Goal: Task Accomplishment & Management: Manage account settings

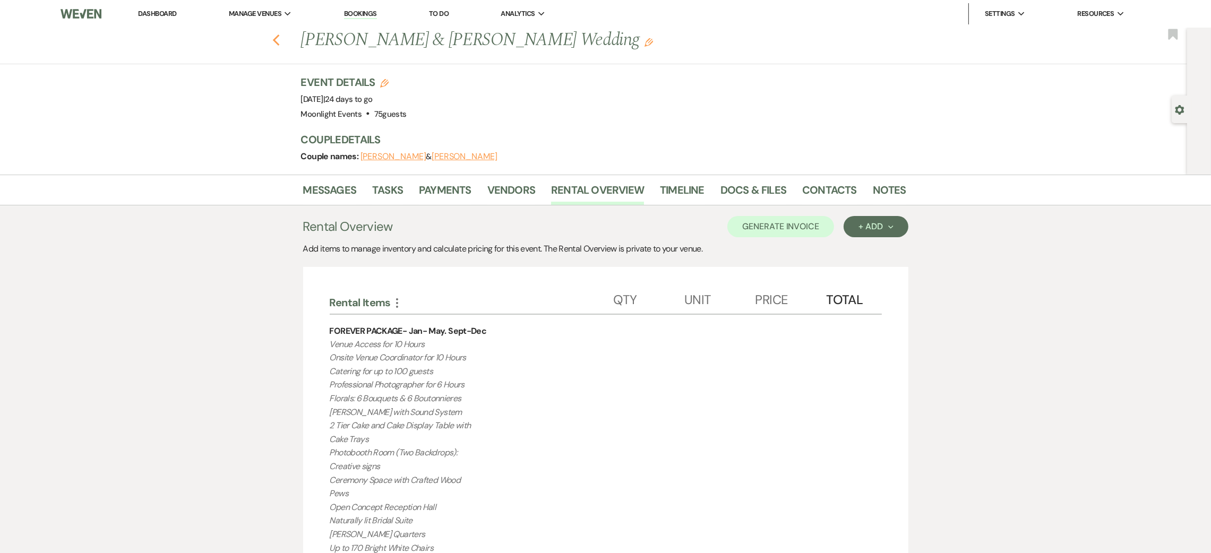
click at [280, 38] on icon "Previous" at bounding box center [276, 40] width 8 height 13
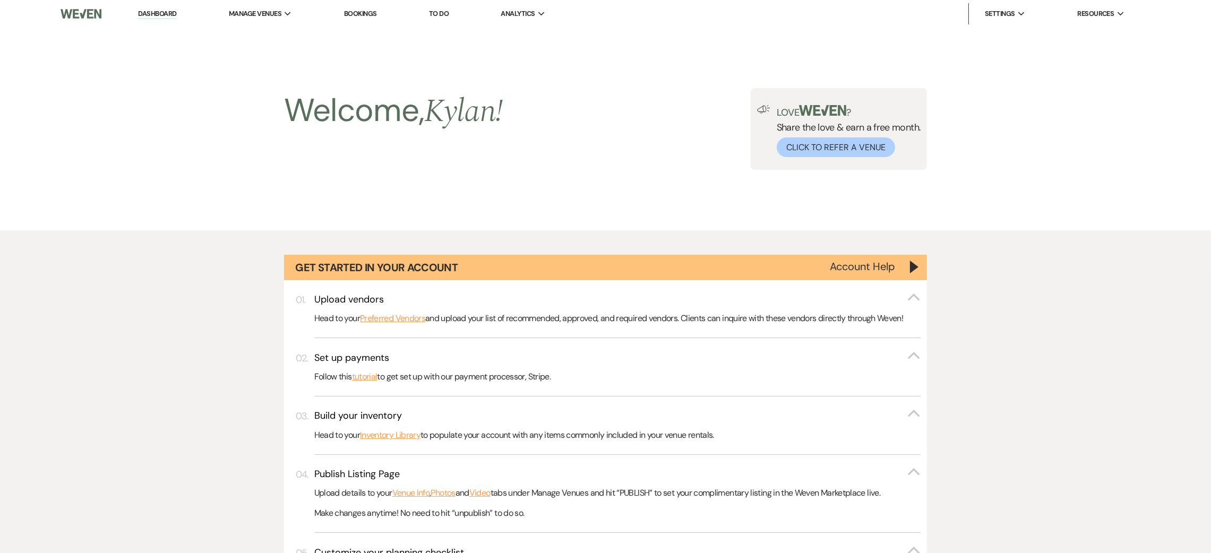
scroll to position [789, 0]
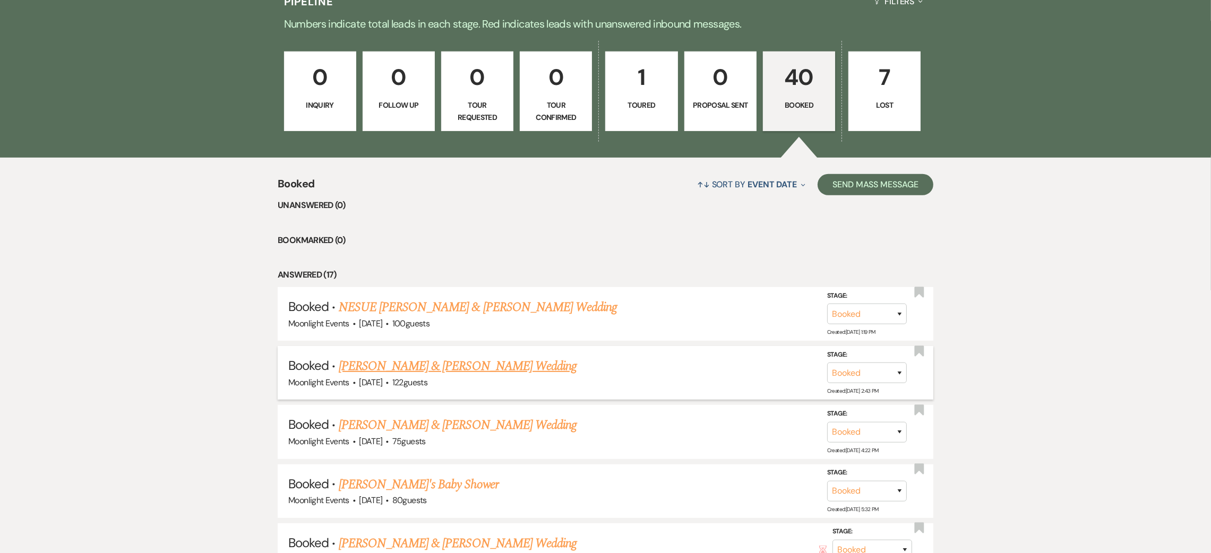
click at [431, 366] on link "[PERSON_NAME] & [PERSON_NAME] Wedding" at bounding box center [458, 366] width 238 height 19
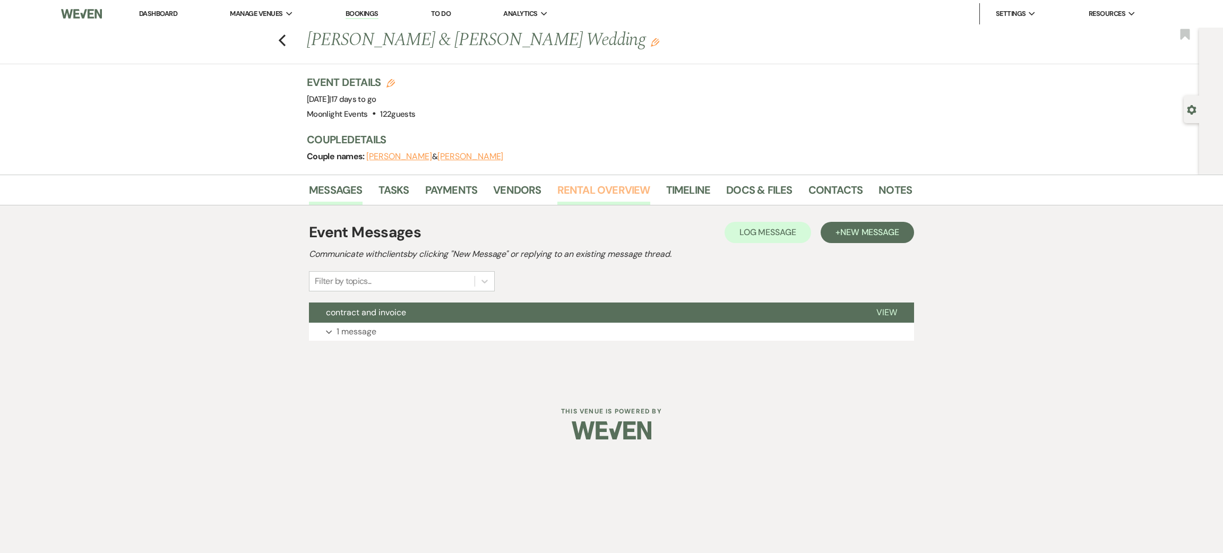
click at [601, 197] on link "Rental Overview" at bounding box center [604, 193] width 93 height 23
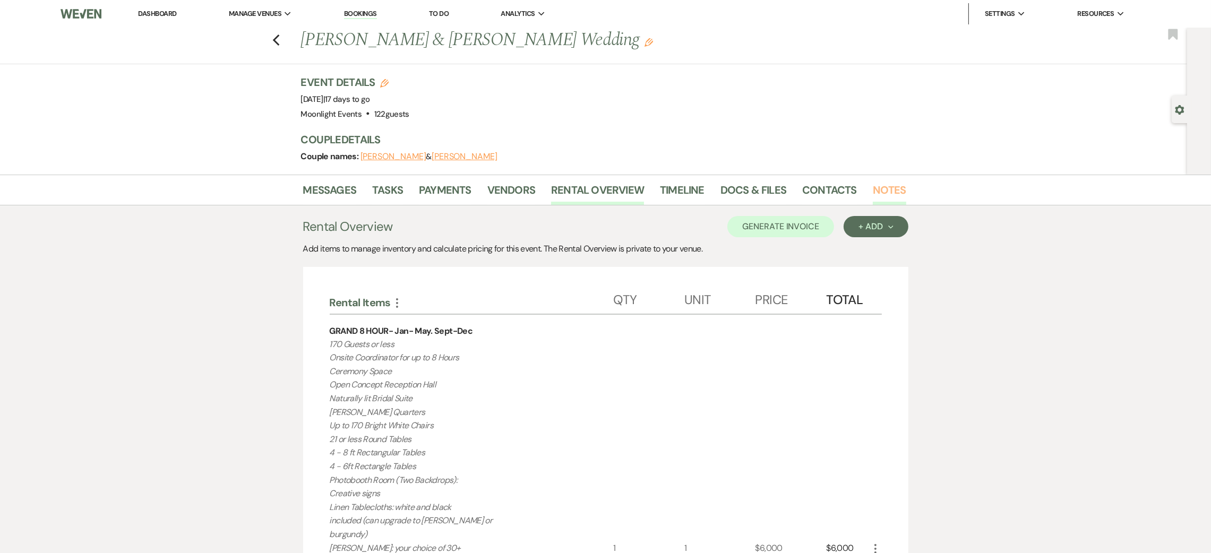
click at [890, 185] on link "Notes" at bounding box center [889, 193] width 33 height 23
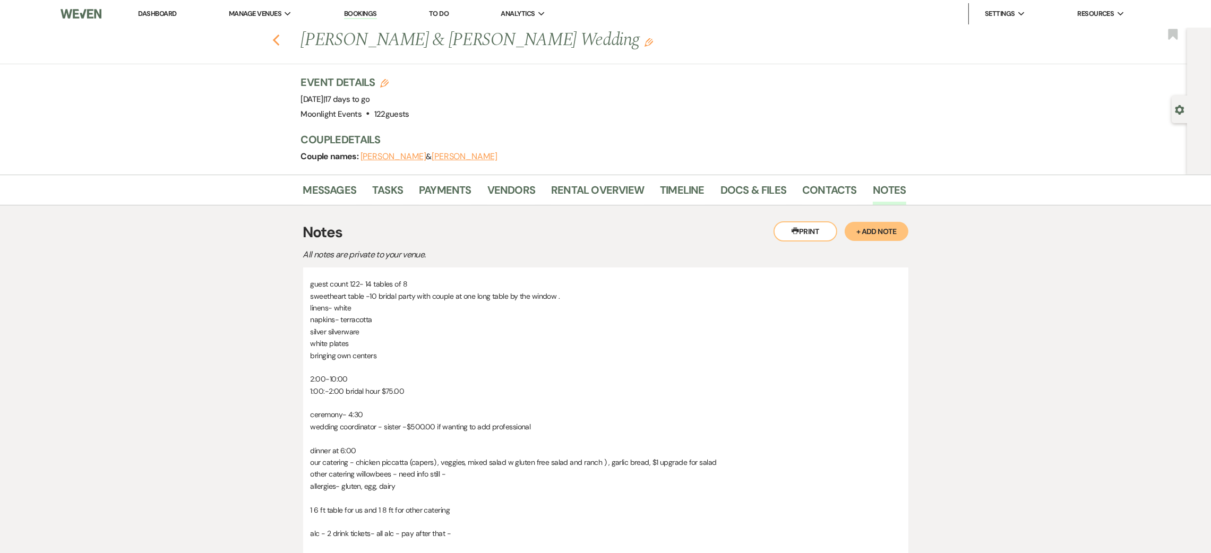
click at [280, 42] on icon "Previous" at bounding box center [276, 40] width 8 height 13
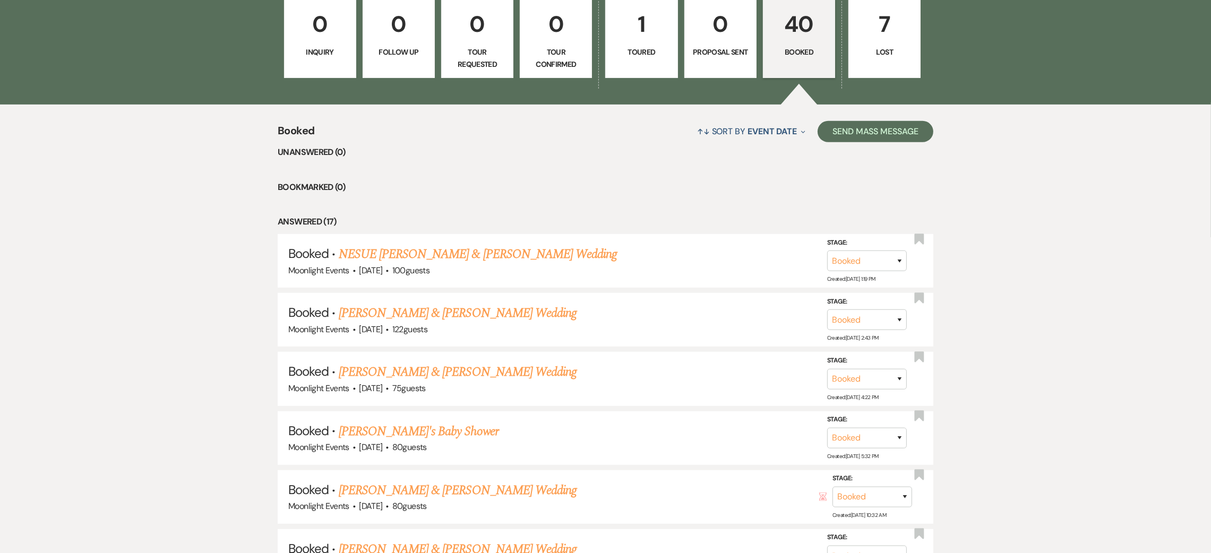
scroll to position [869, 0]
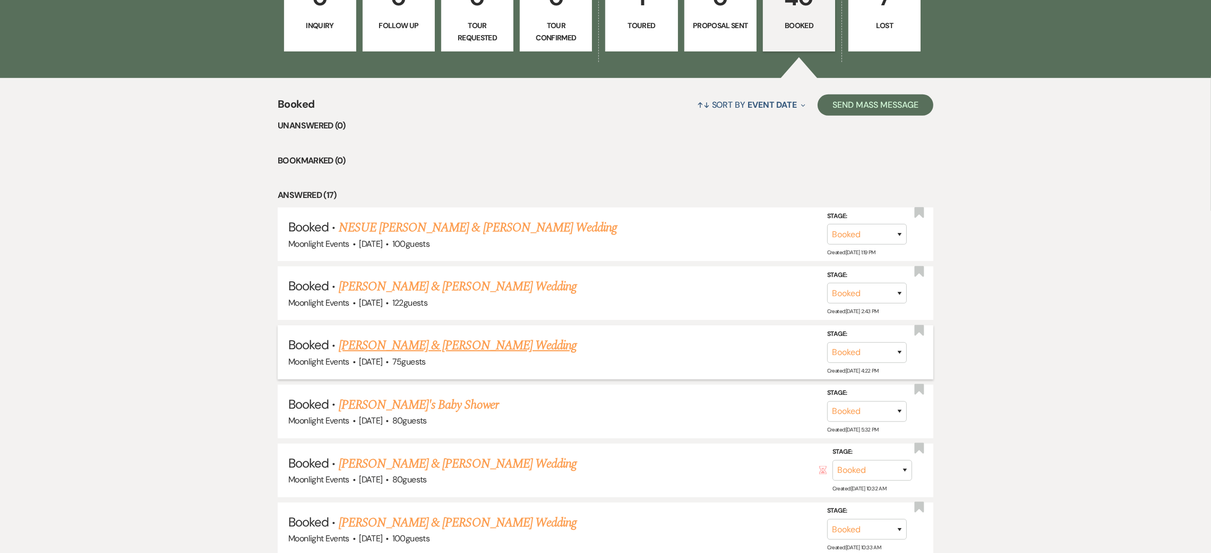
click at [396, 343] on link "[PERSON_NAME] & [PERSON_NAME] Wedding" at bounding box center [458, 345] width 238 height 19
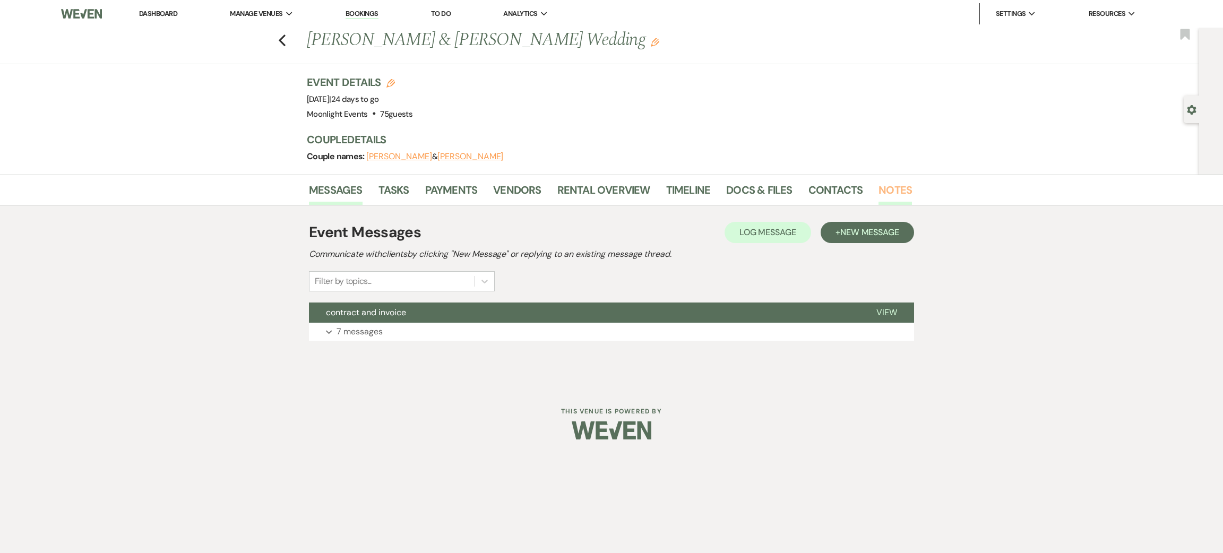
click at [887, 193] on link "Notes" at bounding box center [895, 193] width 33 height 23
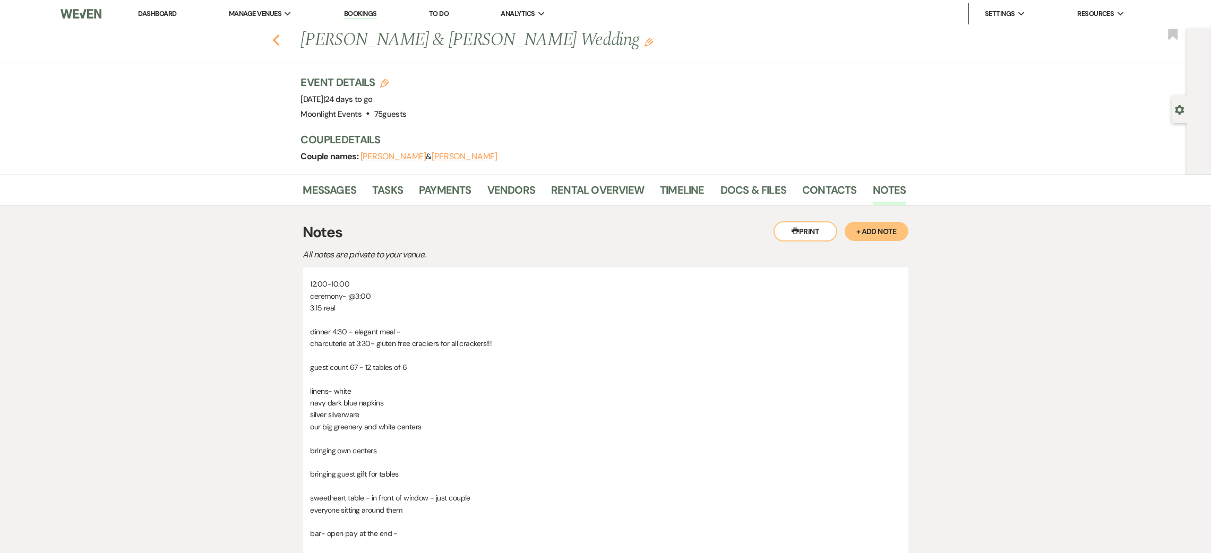
click at [279, 37] on use "button" at bounding box center [275, 41] width 7 height 12
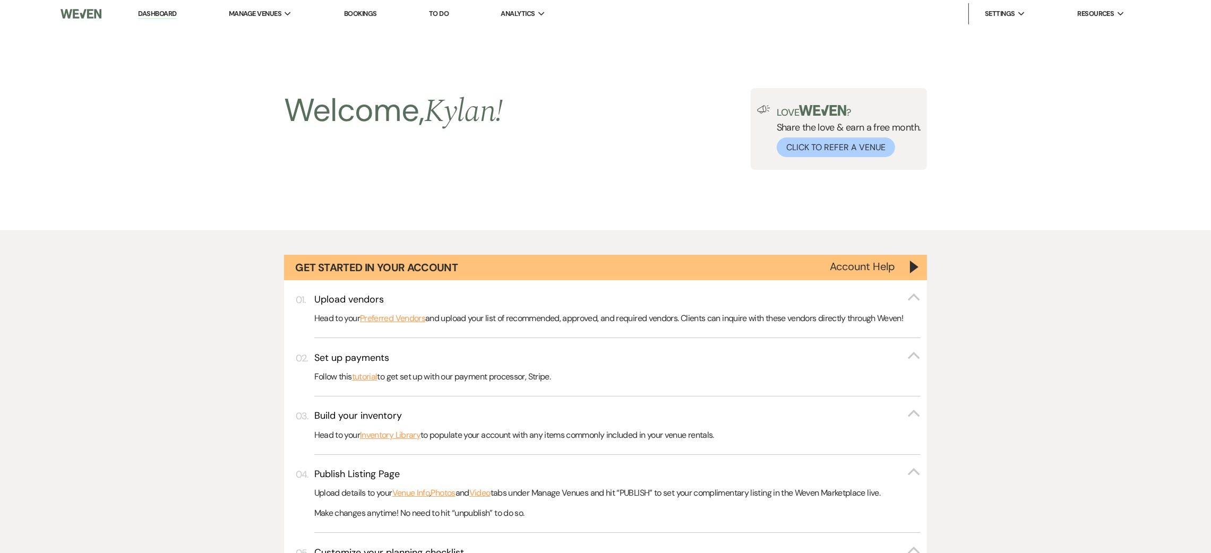
scroll to position [869, 0]
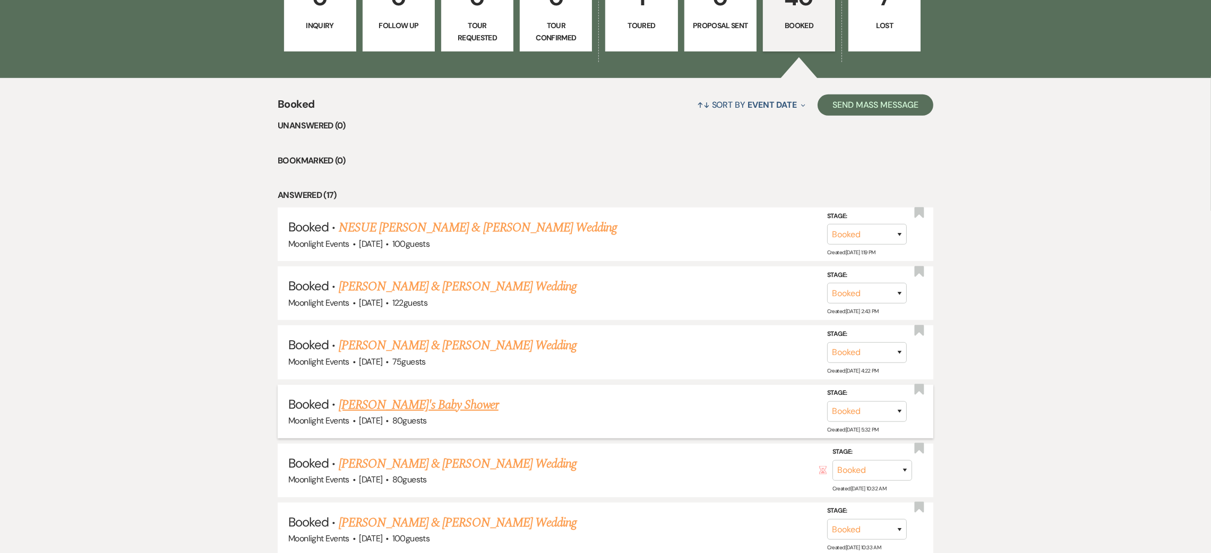
click at [423, 401] on link "[PERSON_NAME]'s Baby Shower" at bounding box center [419, 405] width 160 height 19
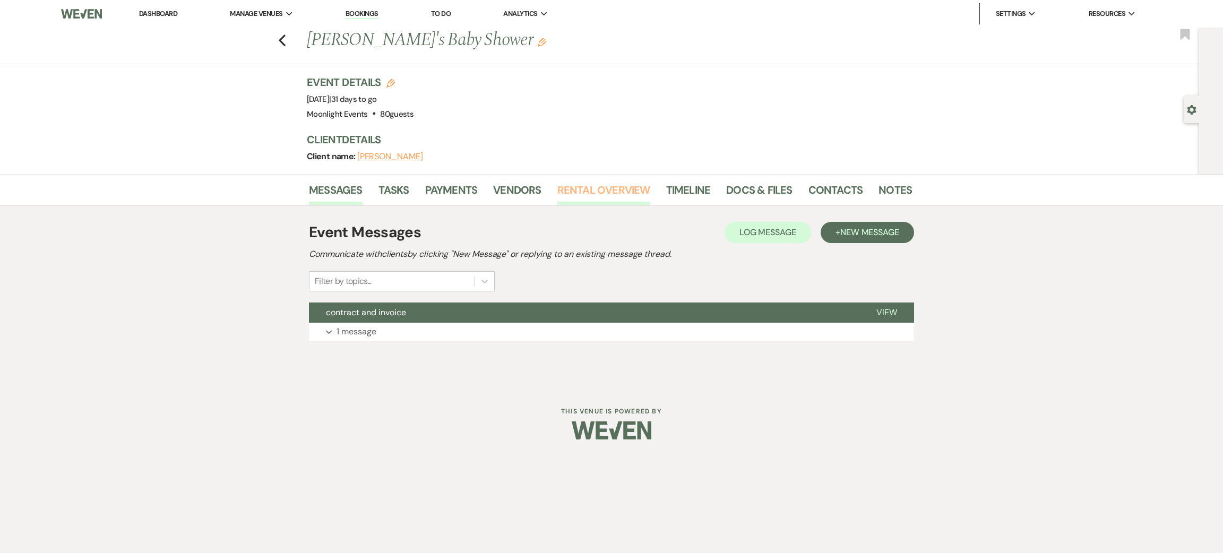
click at [613, 182] on link "Rental Overview" at bounding box center [604, 193] width 93 height 23
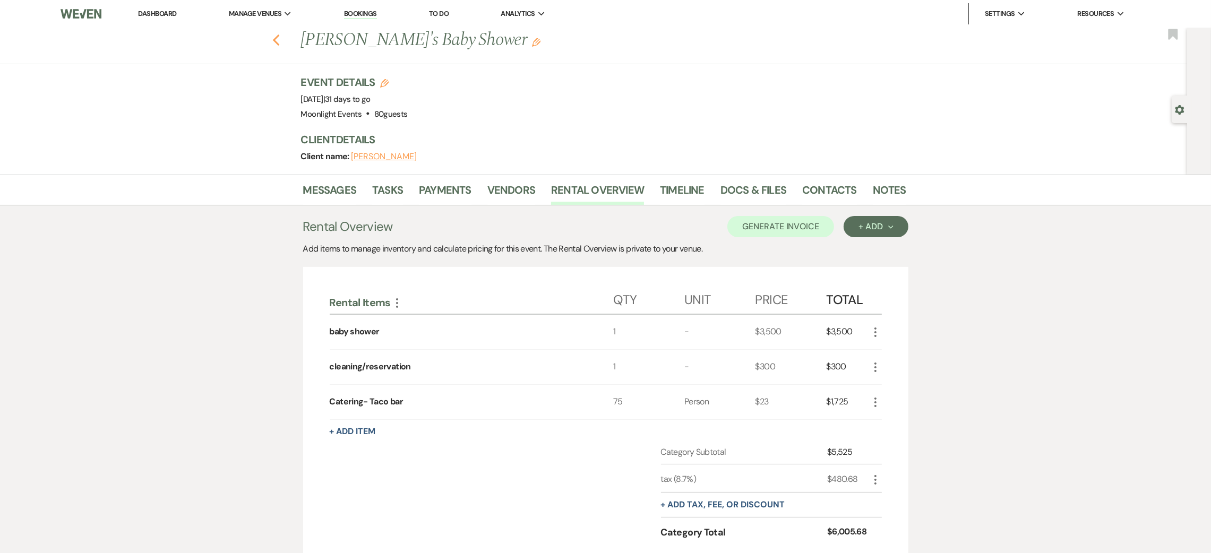
click at [280, 44] on icon "Previous" at bounding box center [276, 40] width 8 height 13
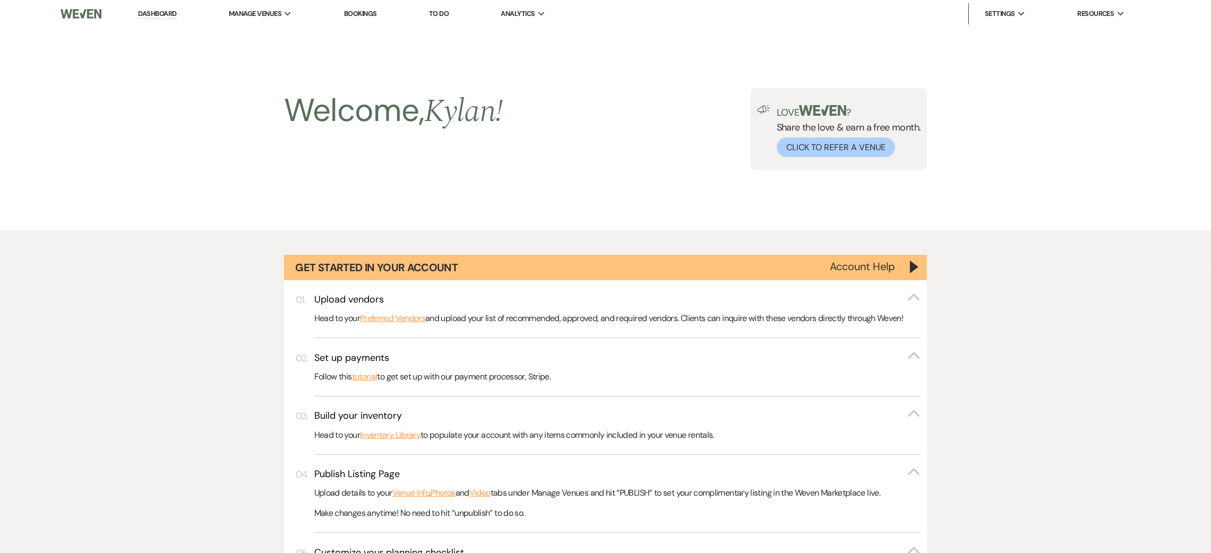
scroll to position [869, 0]
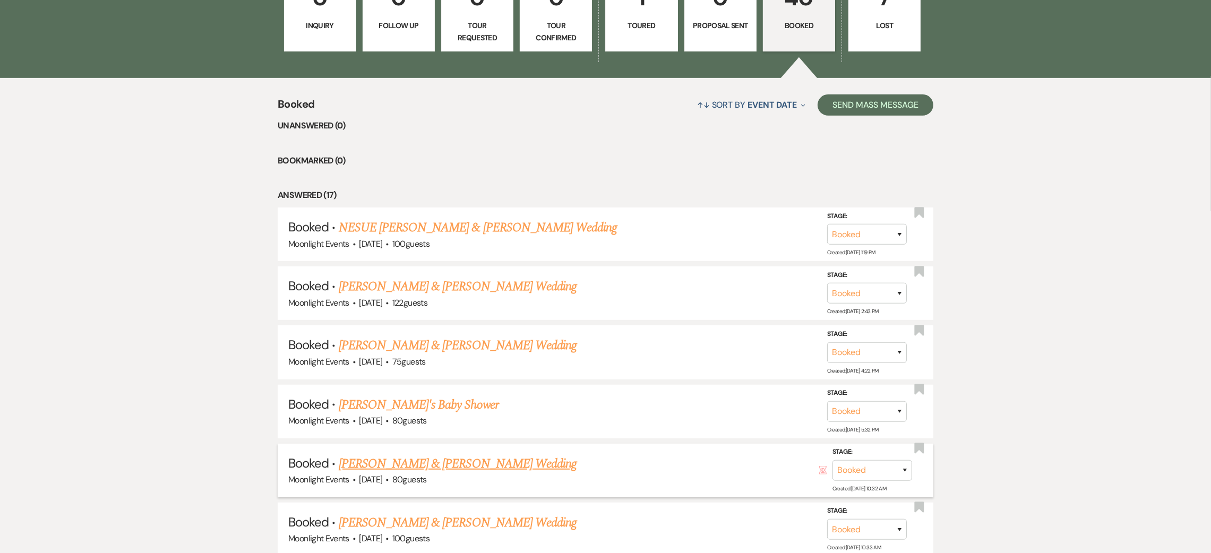
click at [414, 465] on link "[PERSON_NAME] & [PERSON_NAME] Wedding" at bounding box center [458, 464] width 238 height 19
select select "5"
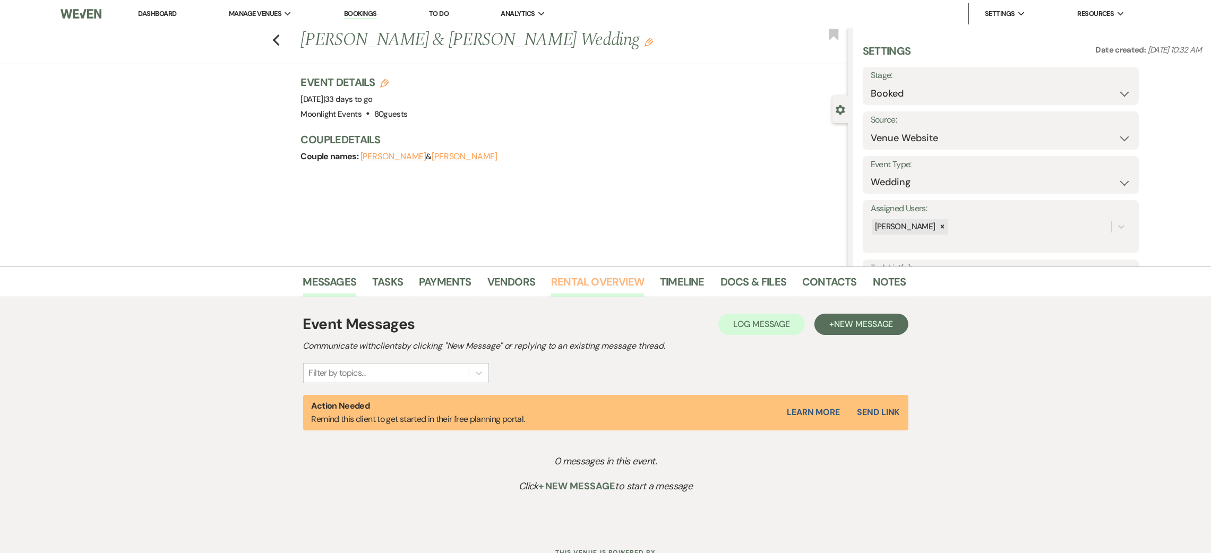
click at [580, 280] on link "Rental Overview" at bounding box center [597, 284] width 93 height 23
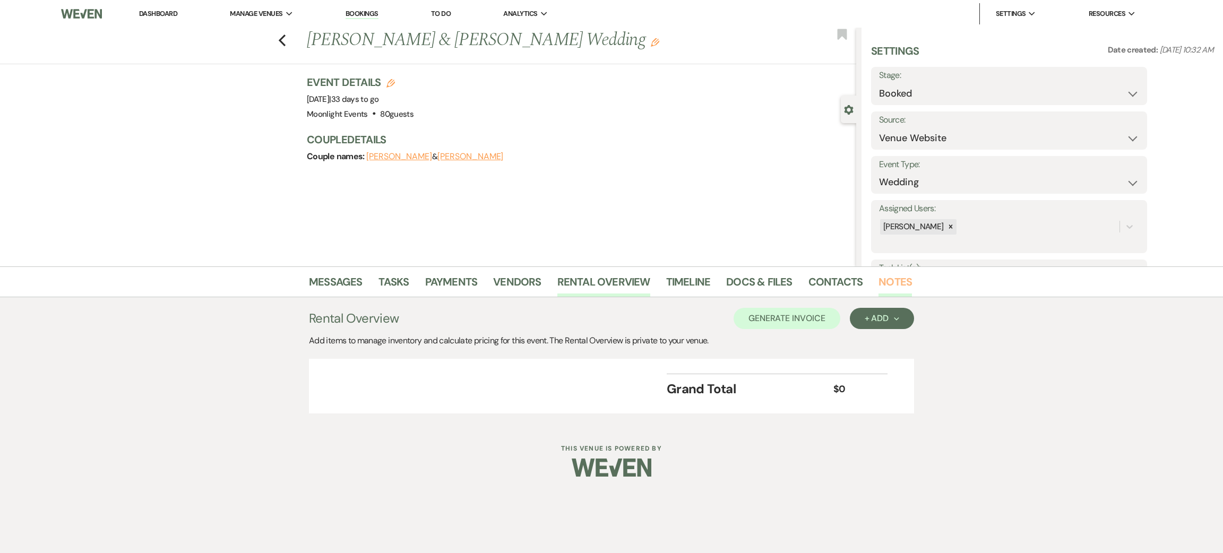
click at [893, 285] on link "Notes" at bounding box center [895, 284] width 33 height 23
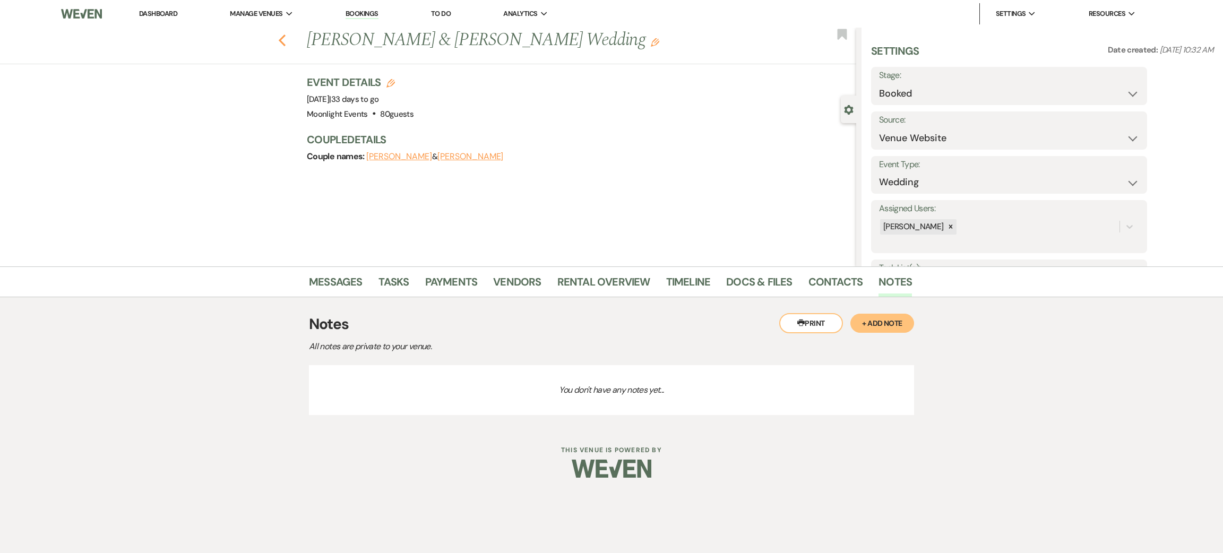
click at [282, 41] on use "button" at bounding box center [282, 41] width 7 height 12
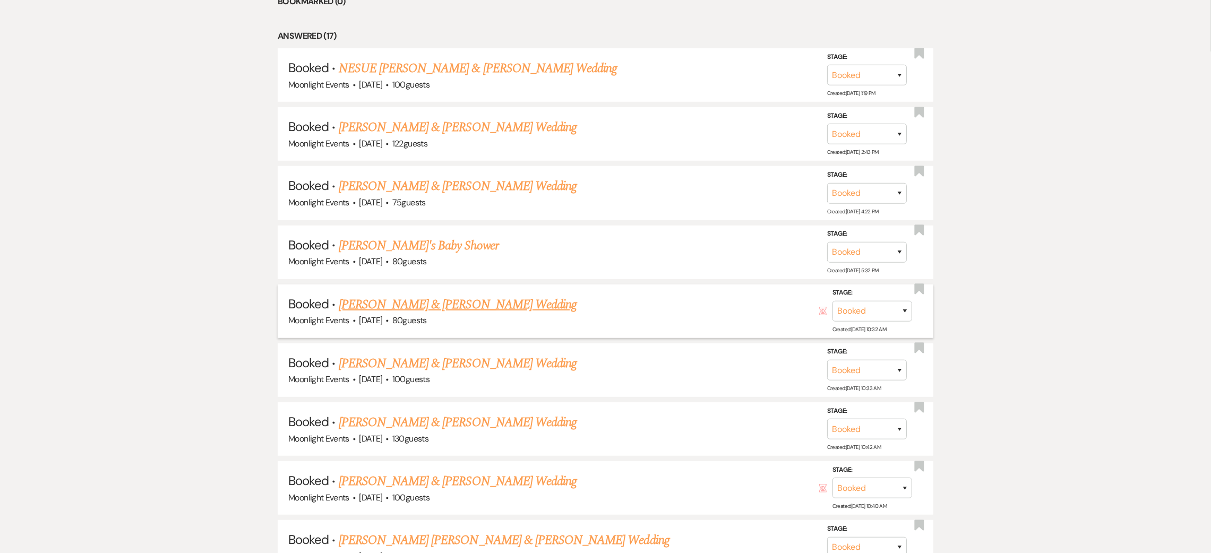
scroll to position [1108, 0]
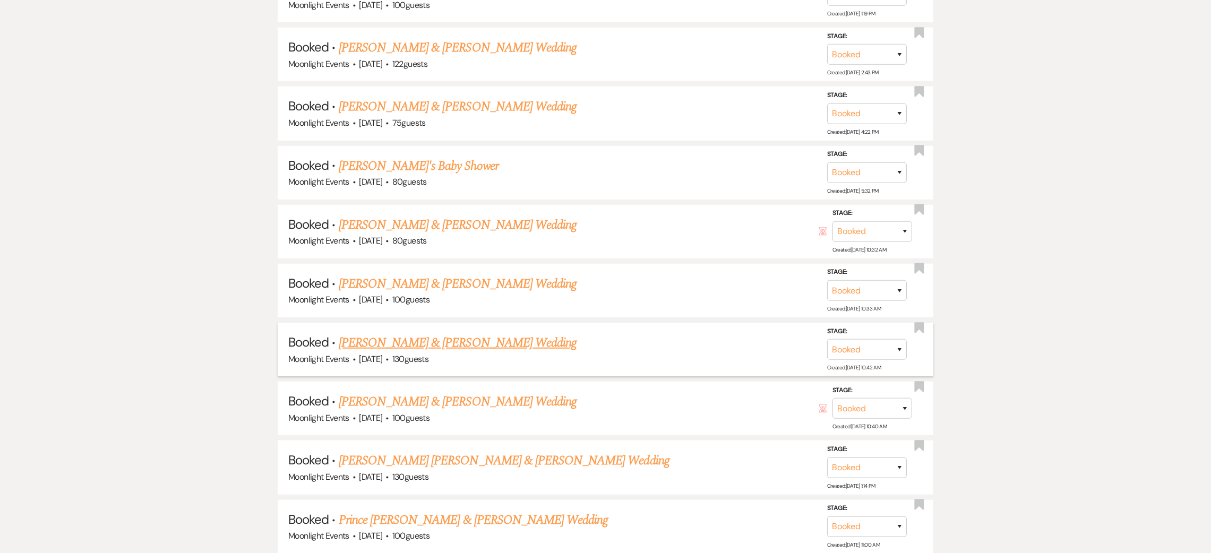
click at [478, 341] on link "[PERSON_NAME] & [PERSON_NAME] Wedding" at bounding box center [458, 342] width 238 height 19
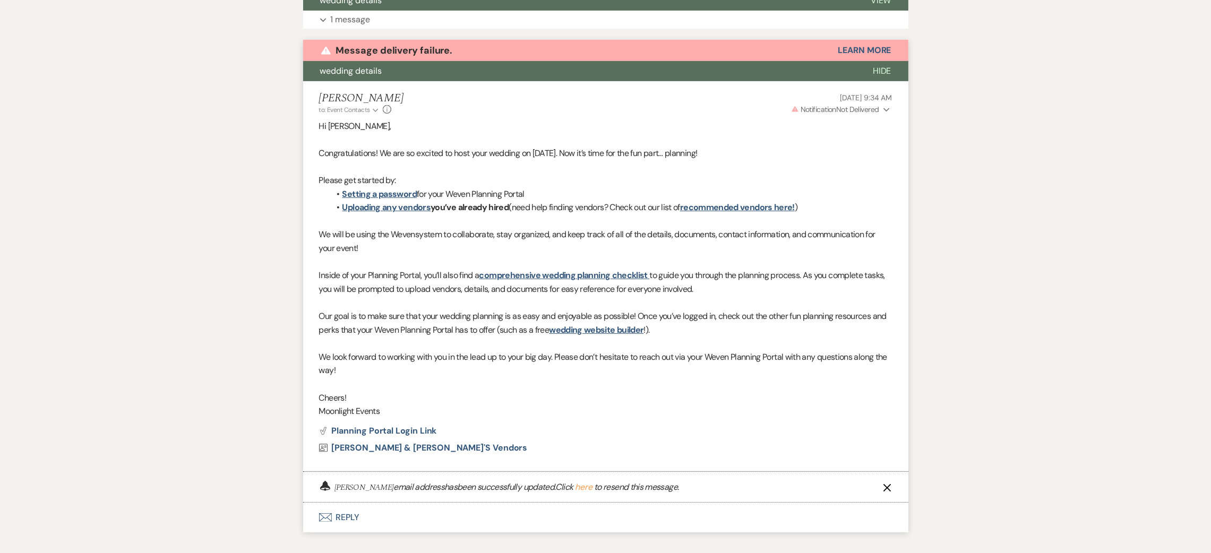
scroll to position [153, 0]
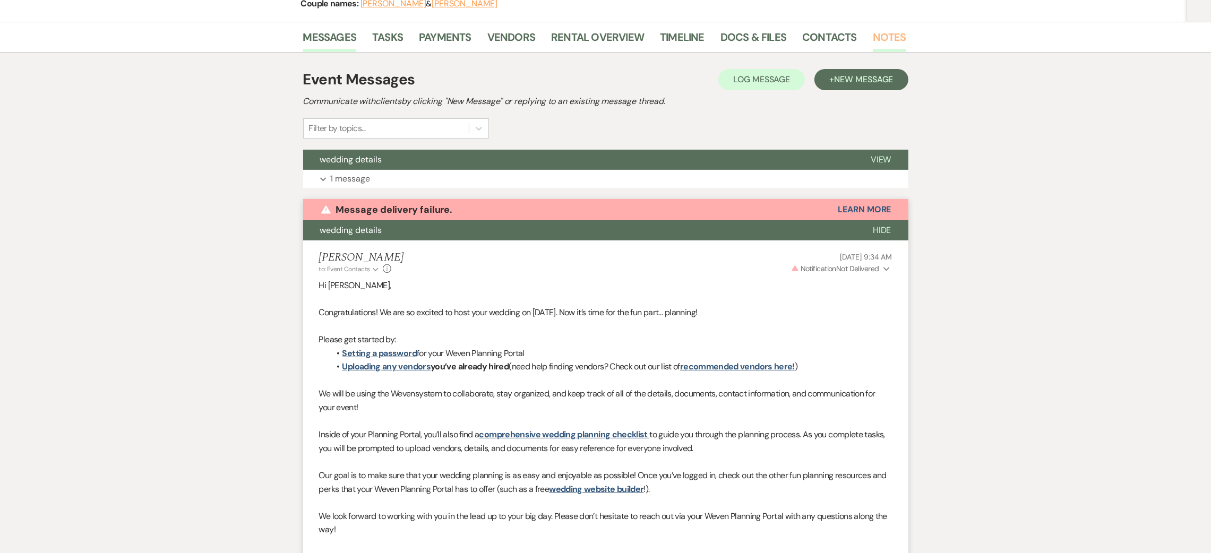
click at [899, 40] on link "Notes" at bounding box center [889, 40] width 33 height 23
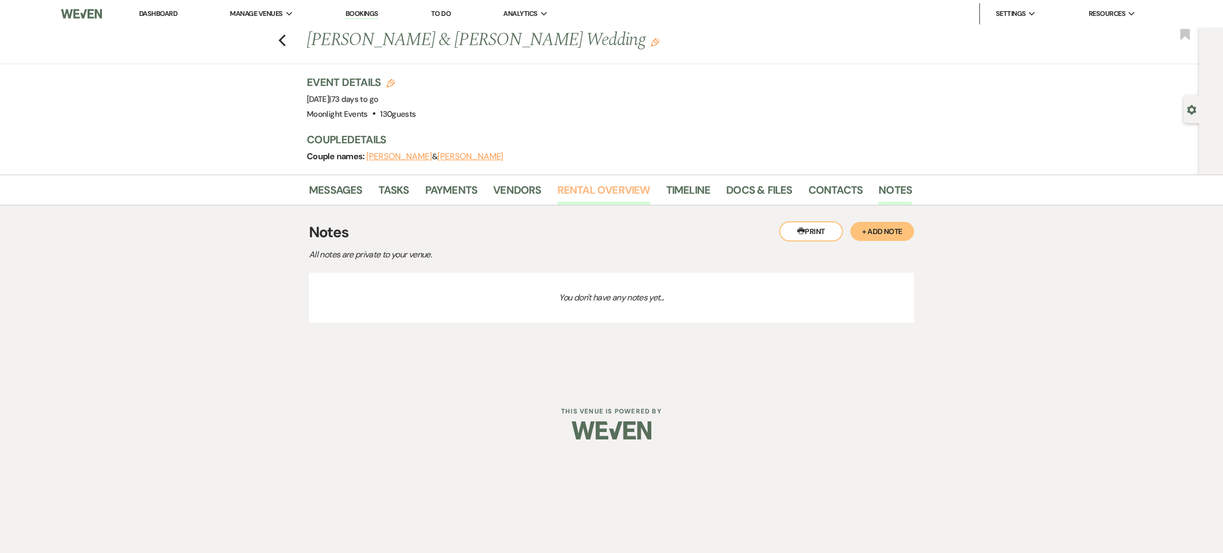
click at [576, 183] on link "Rental Overview" at bounding box center [604, 193] width 93 height 23
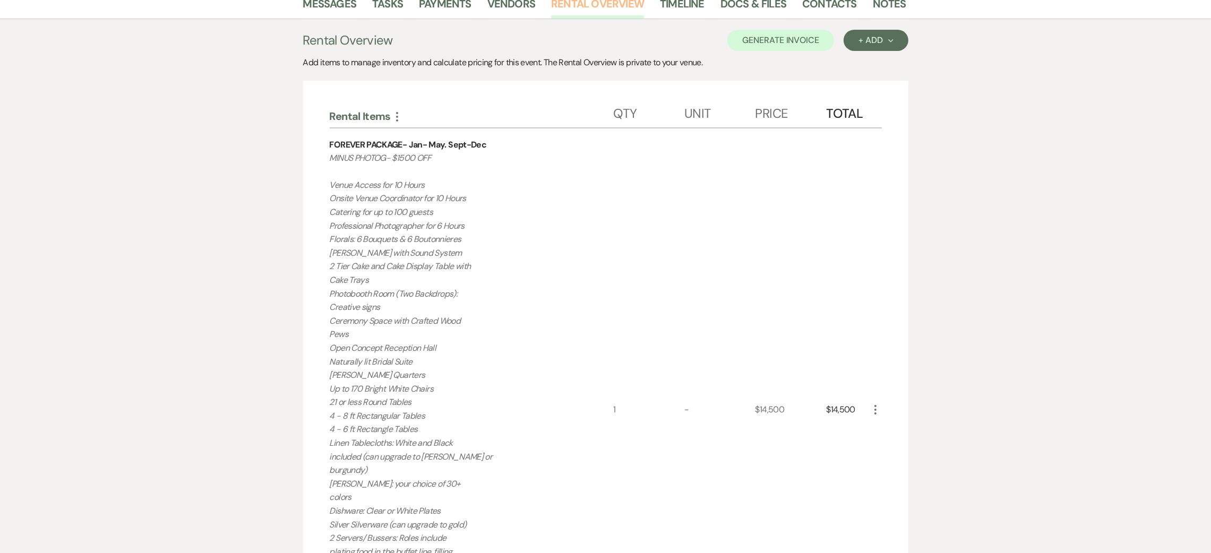
scroll to position [166, 0]
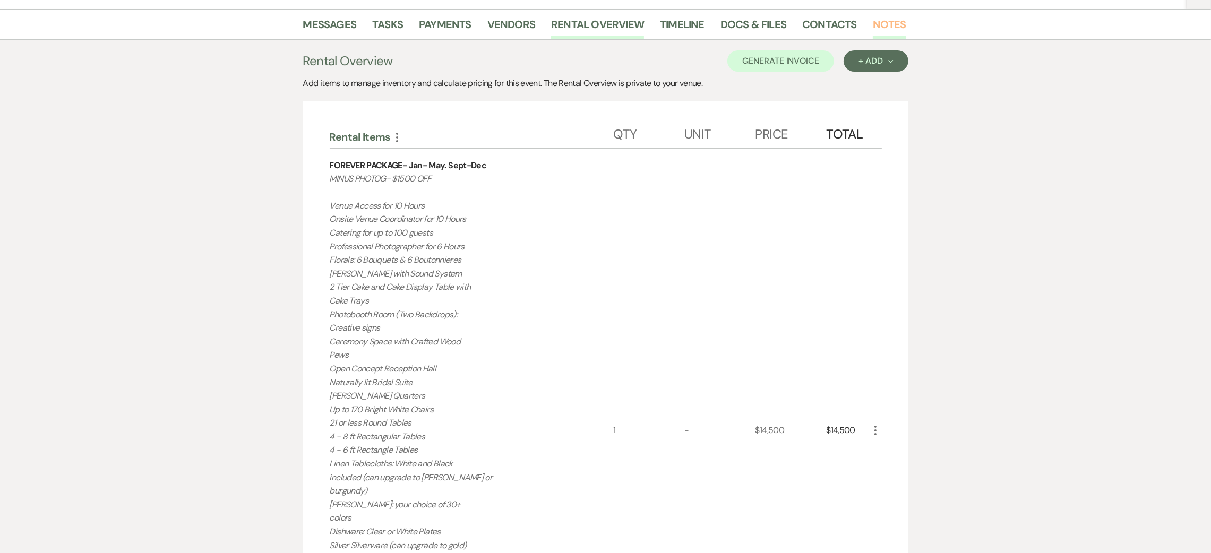
click at [875, 19] on link "Notes" at bounding box center [889, 27] width 33 height 23
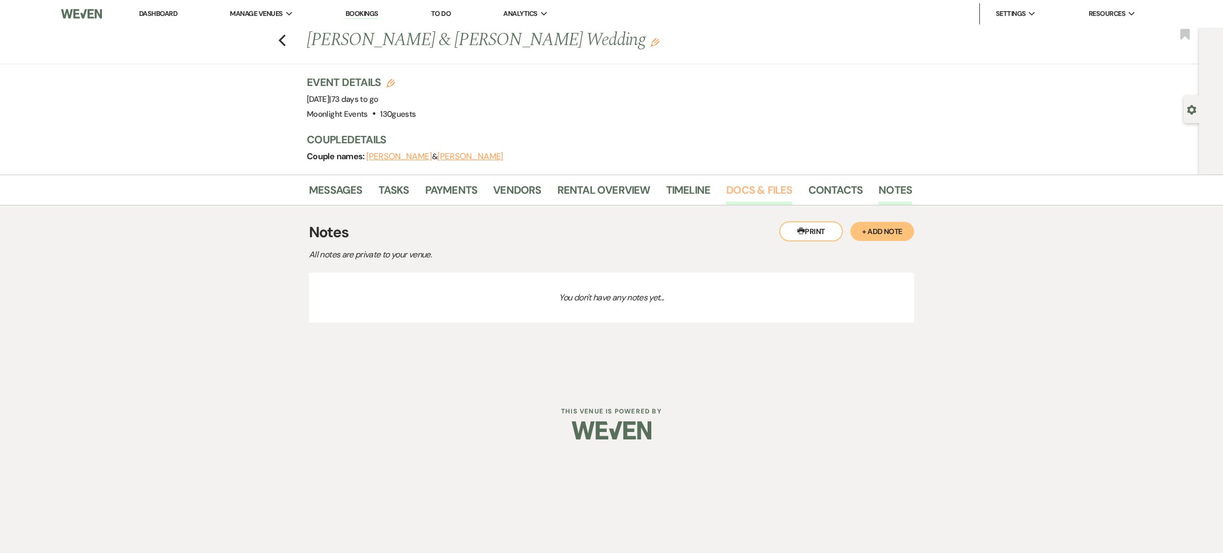
click at [757, 187] on link "Docs & Files" at bounding box center [759, 193] width 66 height 23
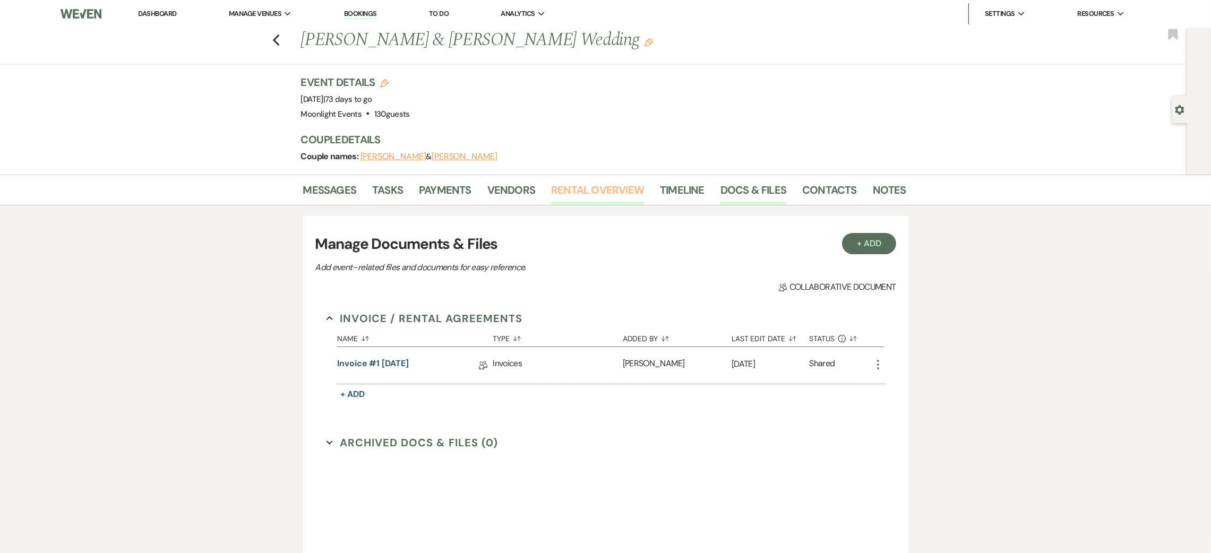
click at [625, 186] on link "Rental Overview" at bounding box center [597, 193] width 93 height 23
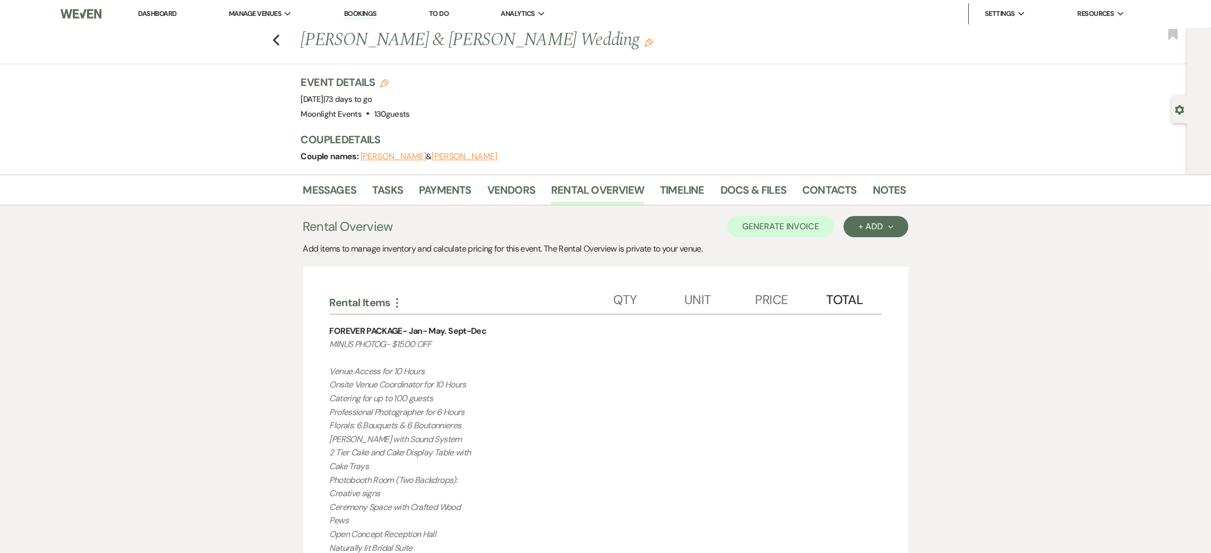
click at [276, 40] on div "Previous [PERSON_NAME] & [PERSON_NAME] Wedding Edit Bookmark" at bounding box center [591, 46] width 1193 height 37
click at [280, 42] on icon "Previous" at bounding box center [276, 40] width 8 height 13
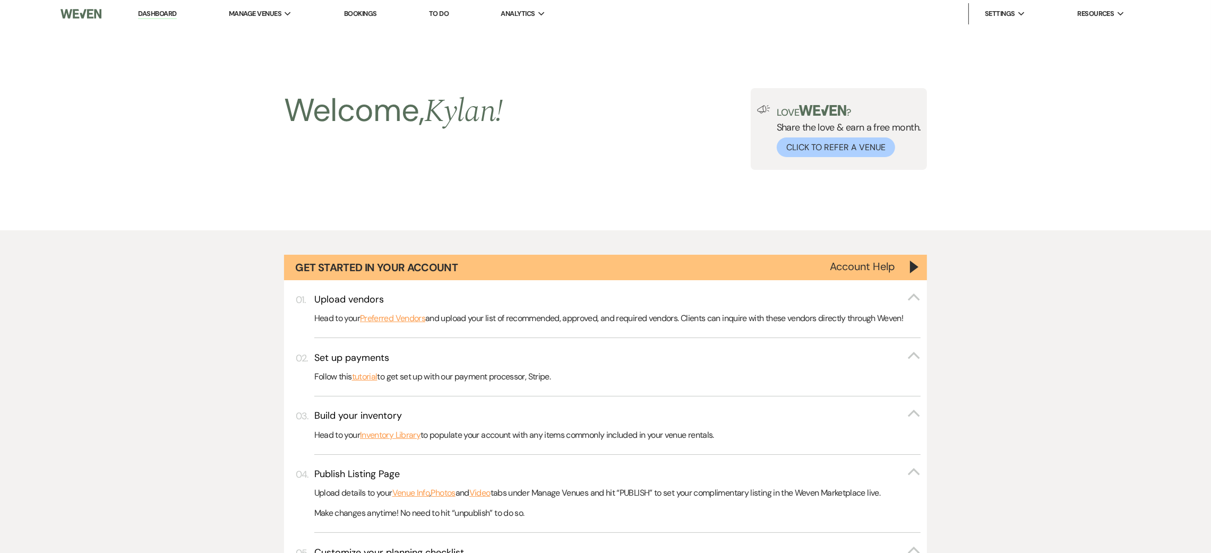
scroll to position [1108, 0]
